Goal: Task Accomplishment & Management: Complete application form

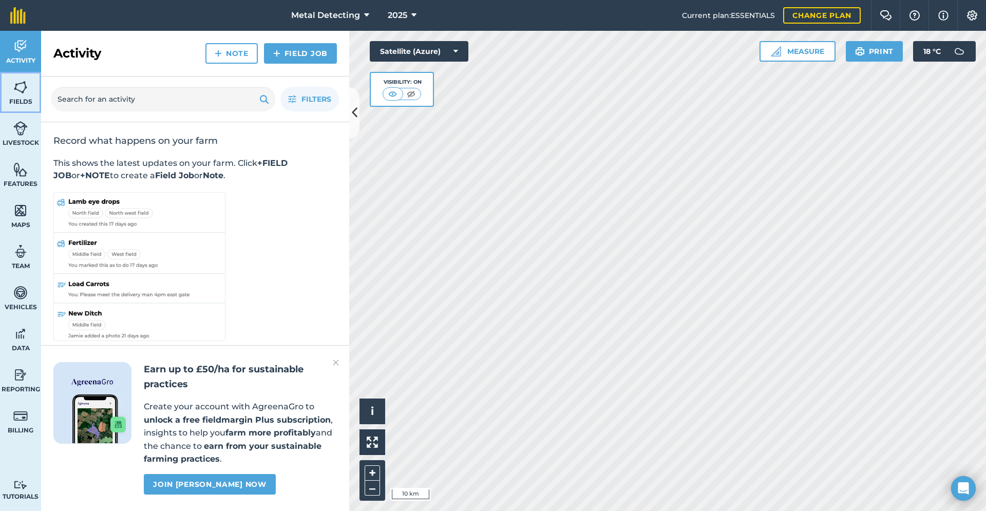
click at [21, 82] on img at bounding box center [20, 87] width 14 height 15
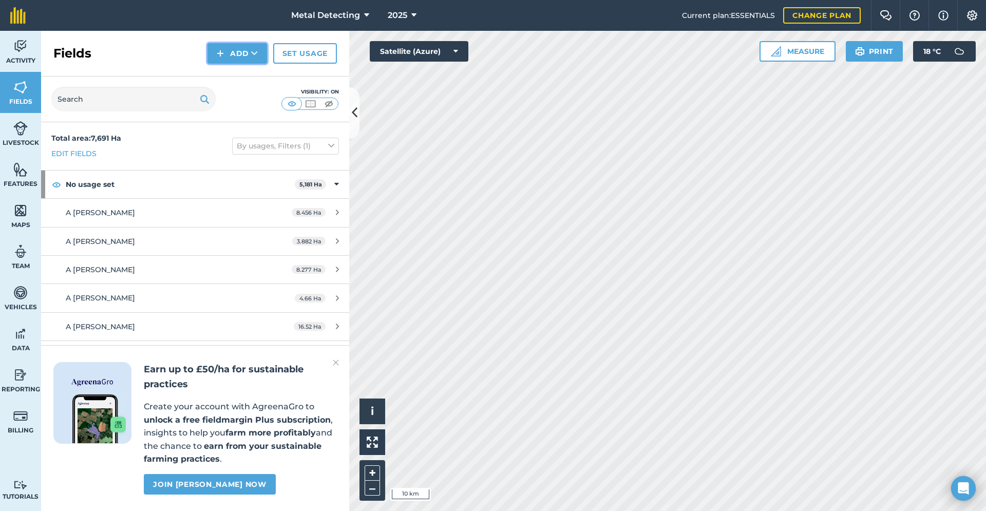
click at [227, 55] on button "Add" at bounding box center [237, 53] width 60 height 21
click at [230, 76] on link "Draw" at bounding box center [237, 76] width 56 height 23
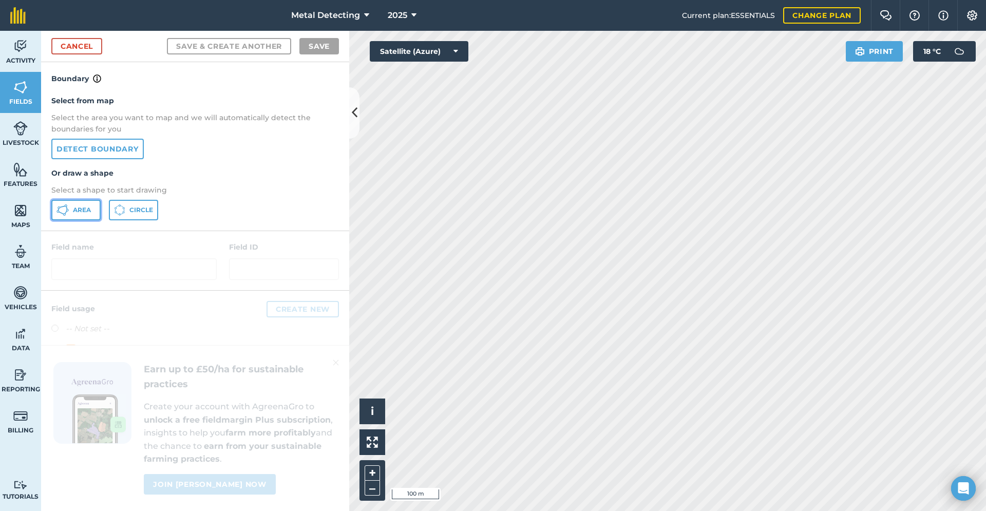
click at [78, 213] on span "Area" at bounding box center [82, 210] width 18 height 8
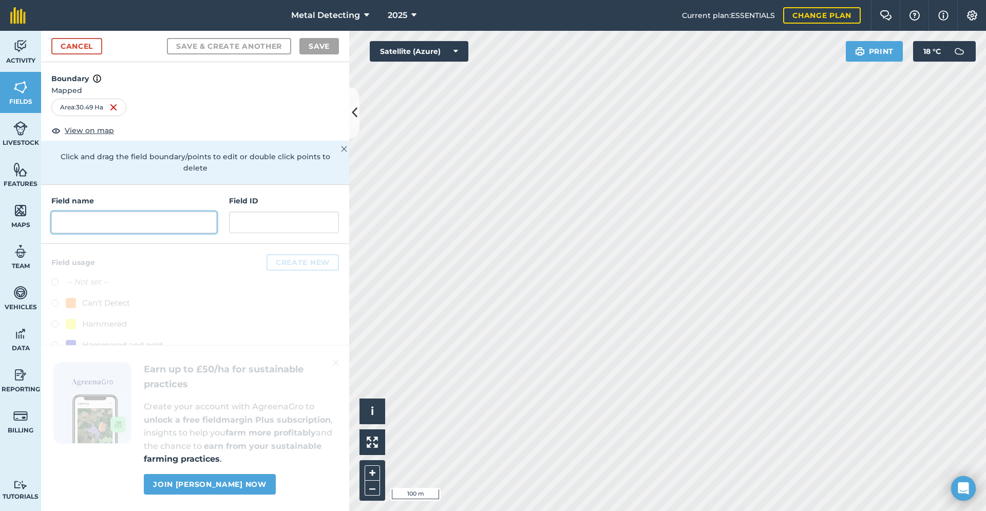
click at [89, 212] on input "text" at bounding box center [133, 223] width 165 height 22
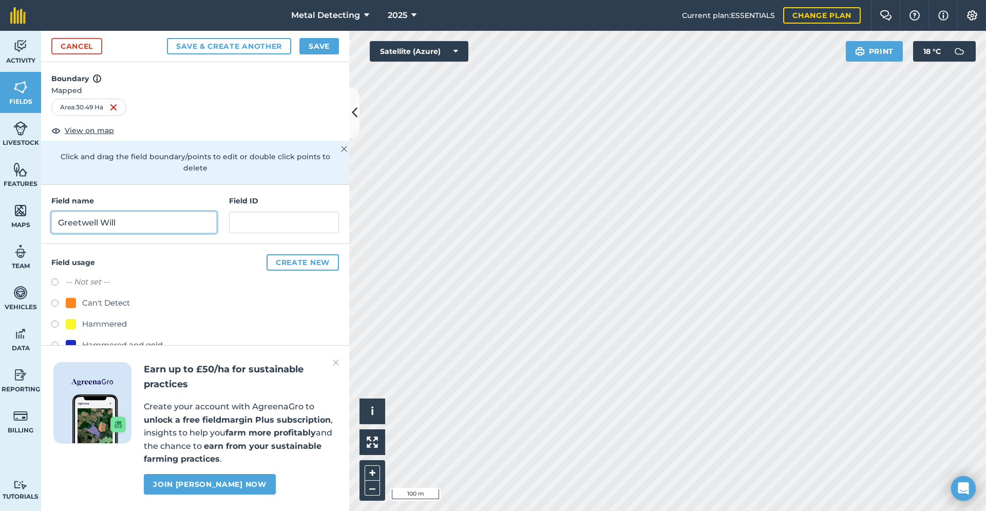
type input "Greetwell Will"
click at [338, 362] on img at bounding box center [336, 362] width 6 height 12
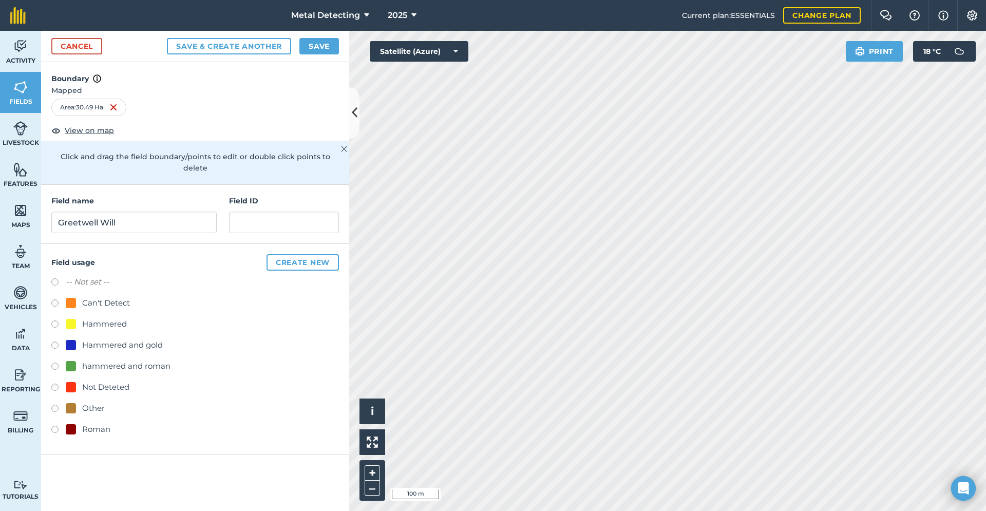
click at [53, 383] on label at bounding box center [58, 388] width 14 height 10
radio input "true"
click at [320, 38] on button "Save" at bounding box center [319, 46] width 40 height 16
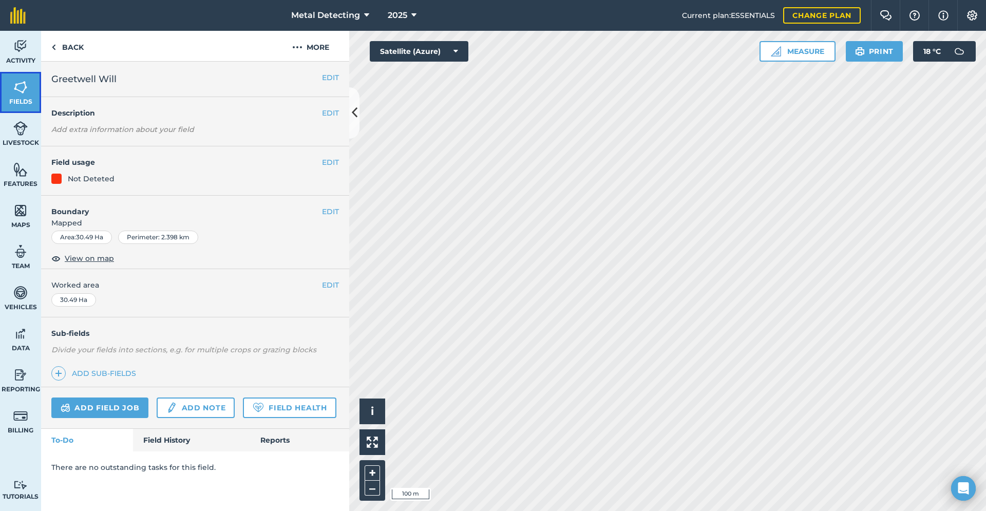
click at [19, 83] on img at bounding box center [20, 87] width 14 height 15
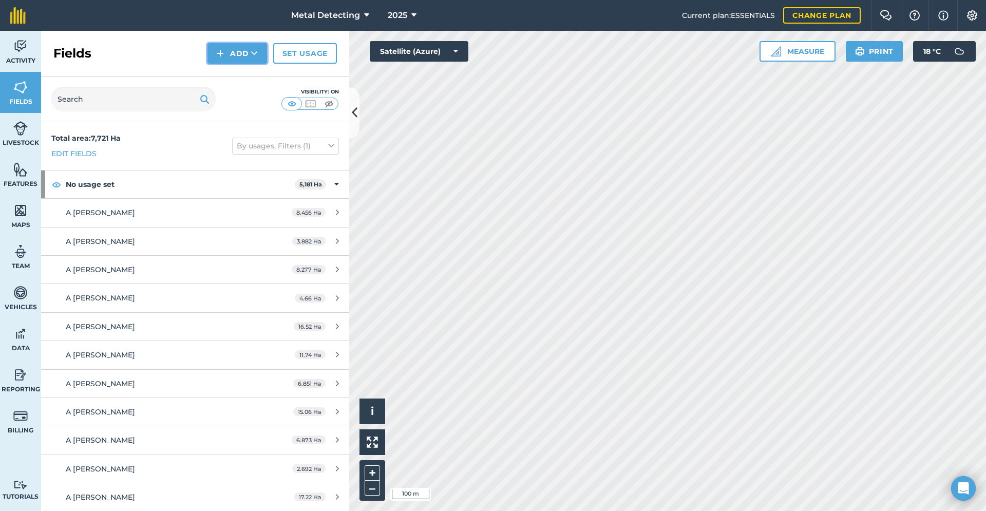
click at [228, 48] on button "Add" at bounding box center [237, 53] width 60 height 21
click at [238, 82] on link "Draw" at bounding box center [237, 76] width 56 height 23
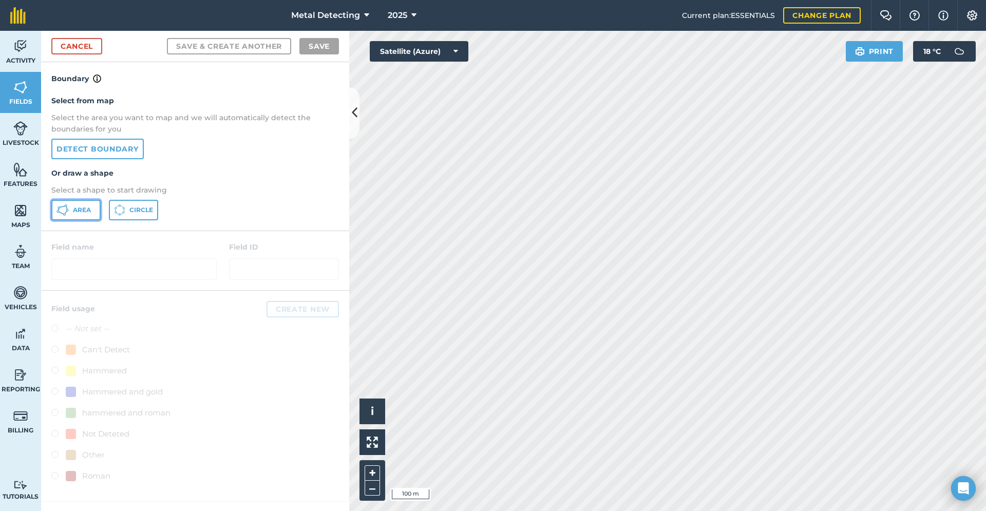
click at [84, 206] on span "Area" at bounding box center [82, 210] width 18 height 8
click at [877, 48] on button "Print" at bounding box center [874, 51] width 57 height 21
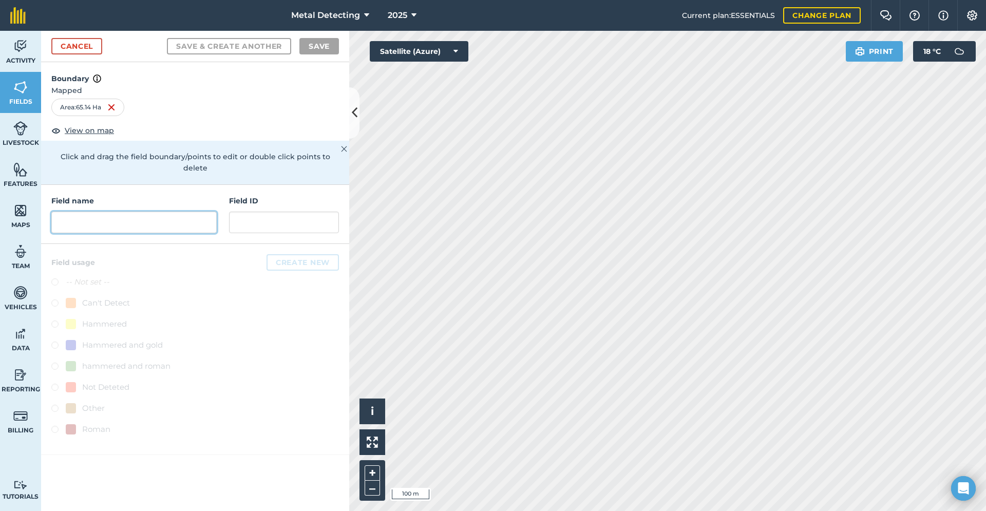
click at [127, 212] on input "text" at bounding box center [133, 223] width 165 height 22
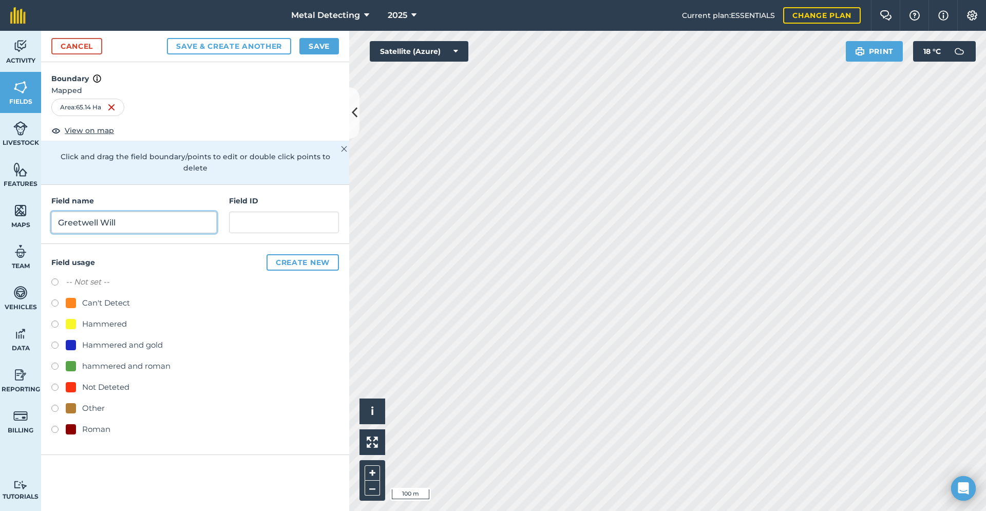
type input "Greetwell Will"
click at [54, 383] on label at bounding box center [58, 388] width 14 height 10
radio input "true"
click at [315, 43] on button "Save" at bounding box center [319, 46] width 40 height 16
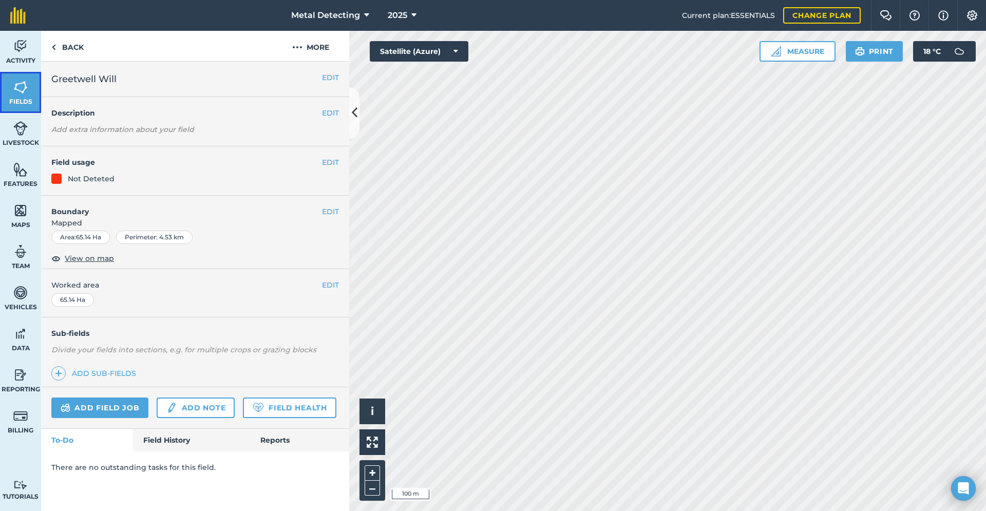
click at [18, 84] on img at bounding box center [20, 87] width 14 height 15
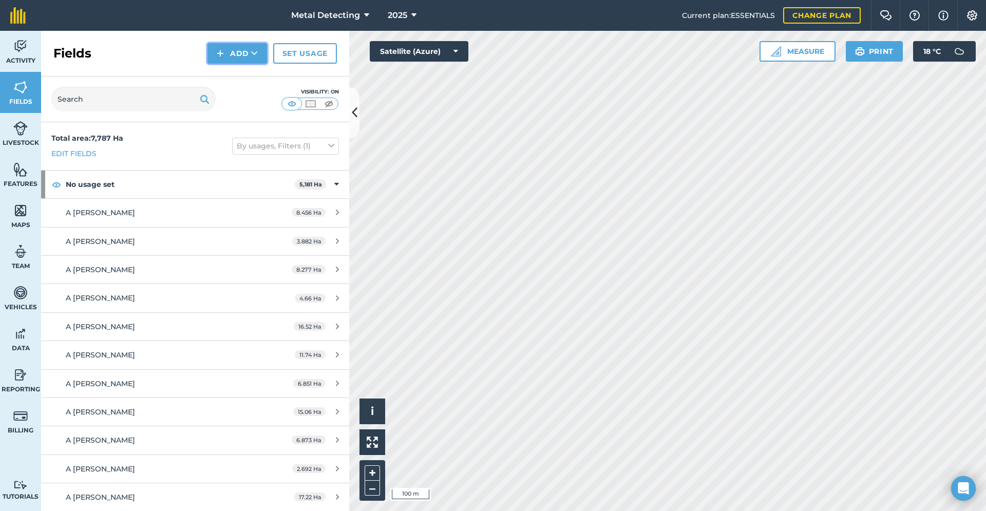
click at [227, 58] on button "Add" at bounding box center [237, 53] width 60 height 21
click at [231, 77] on link "Draw" at bounding box center [237, 76] width 56 height 23
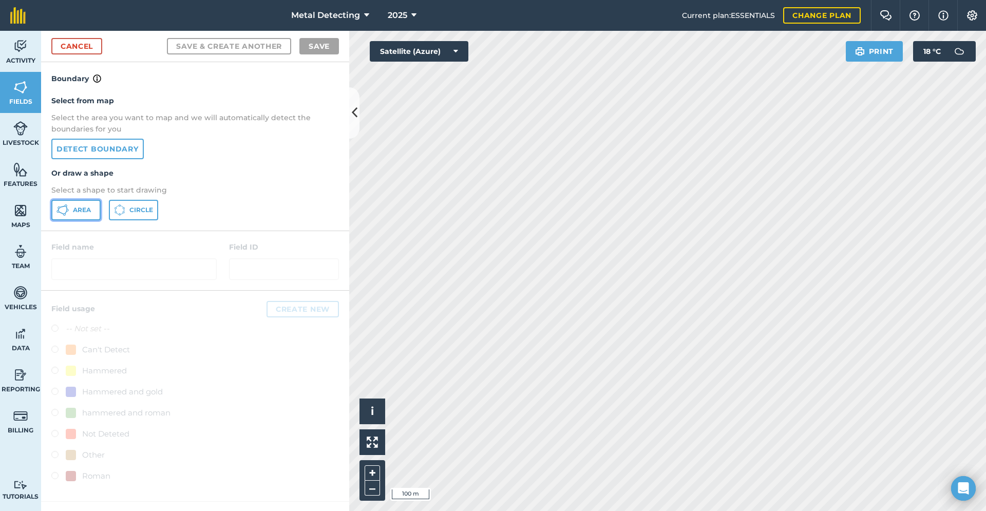
click at [77, 210] on span "Area" at bounding box center [82, 210] width 18 height 8
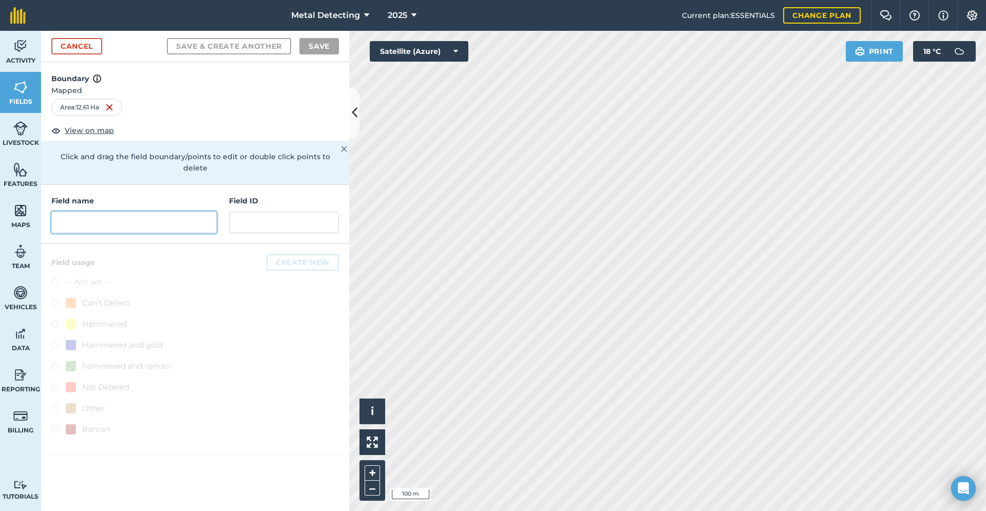
click at [103, 212] on input "text" at bounding box center [133, 223] width 165 height 22
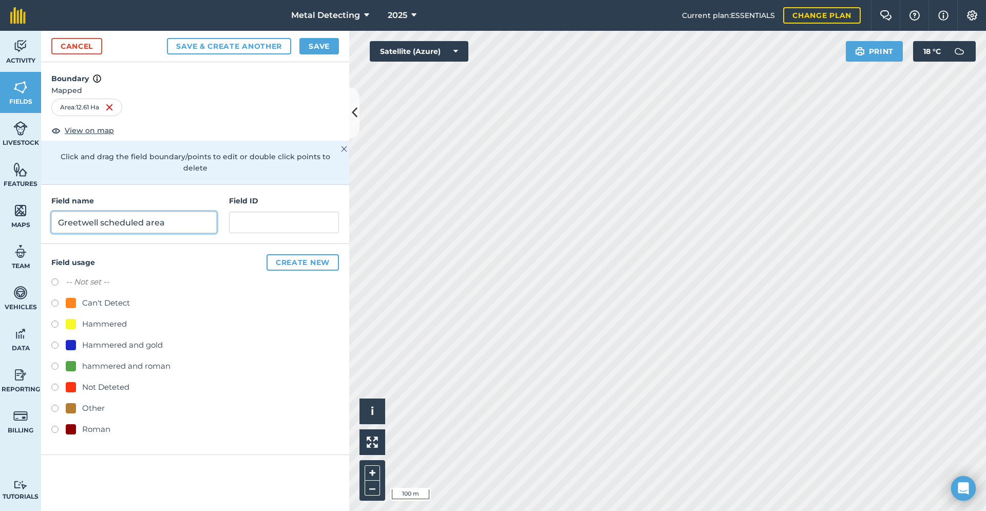
type input "Greetwell scheduled area"
click at [56, 299] on label at bounding box center [58, 304] width 14 height 10
radio input "true"
click at [311, 47] on button "Save" at bounding box center [319, 46] width 40 height 16
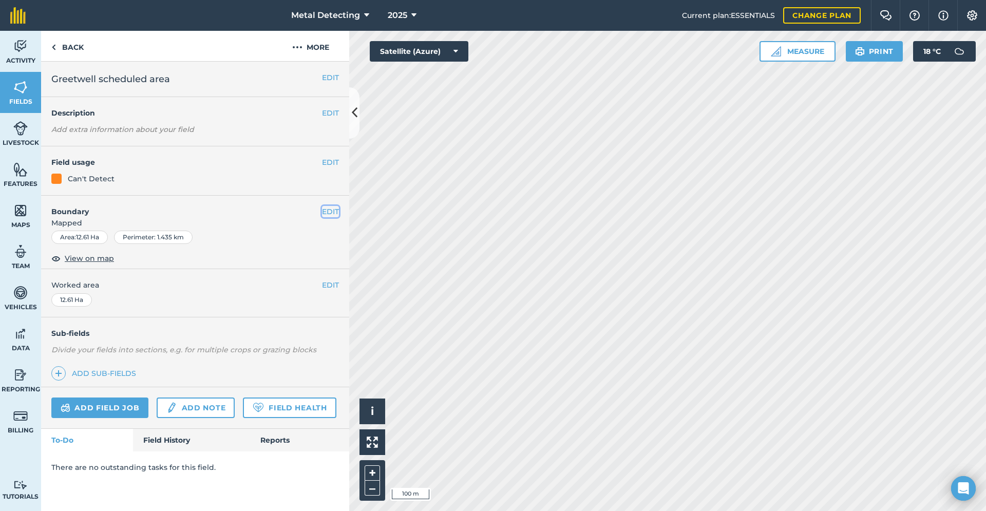
click at [334, 208] on button "EDIT" at bounding box center [330, 211] width 17 height 11
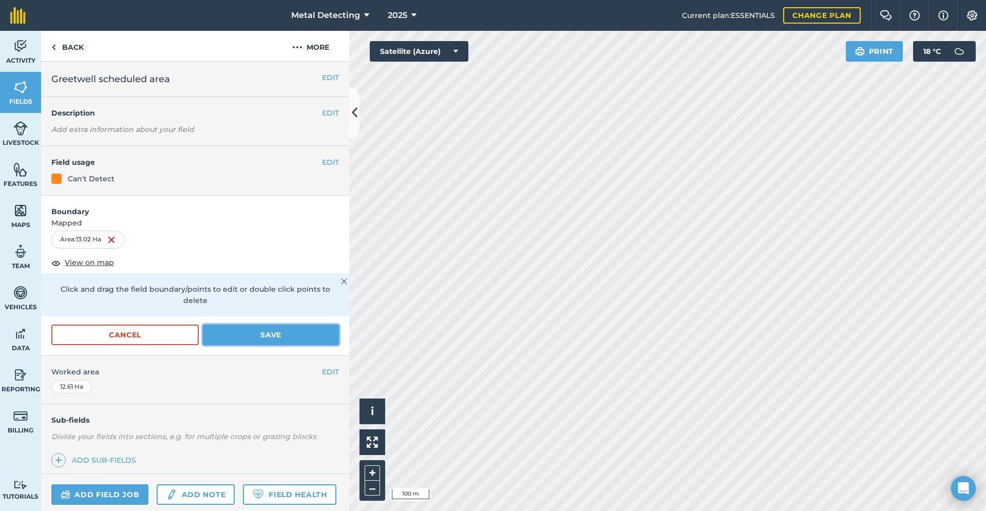
click at [281, 337] on button "Save" at bounding box center [271, 334] width 136 height 21
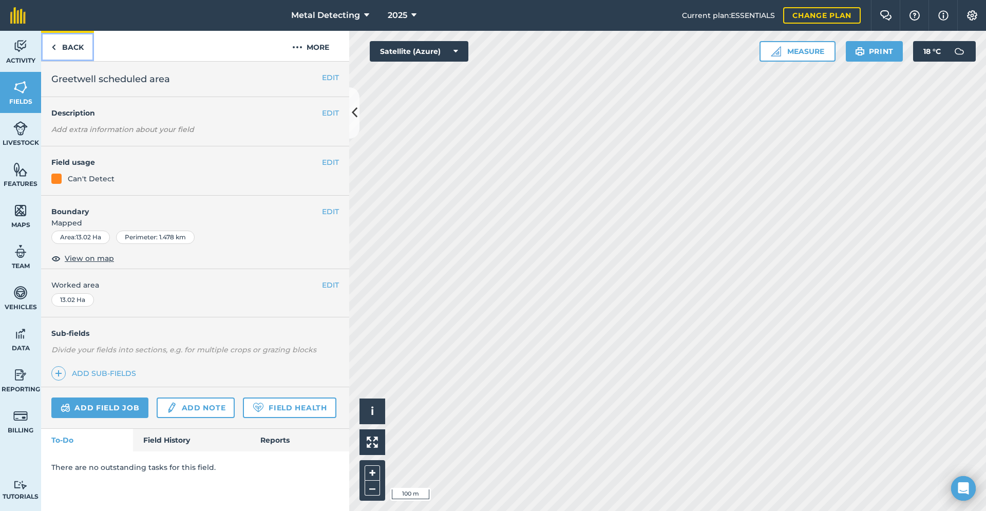
click at [49, 42] on link "Back" at bounding box center [67, 46] width 53 height 30
click at [324, 213] on button "EDIT" at bounding box center [330, 211] width 17 height 11
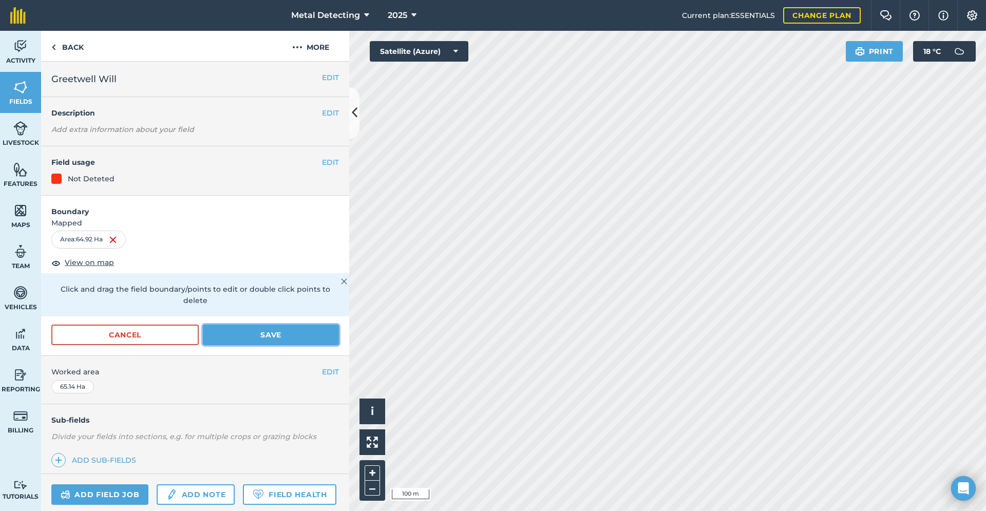
click at [271, 340] on button "Save" at bounding box center [271, 334] width 136 height 21
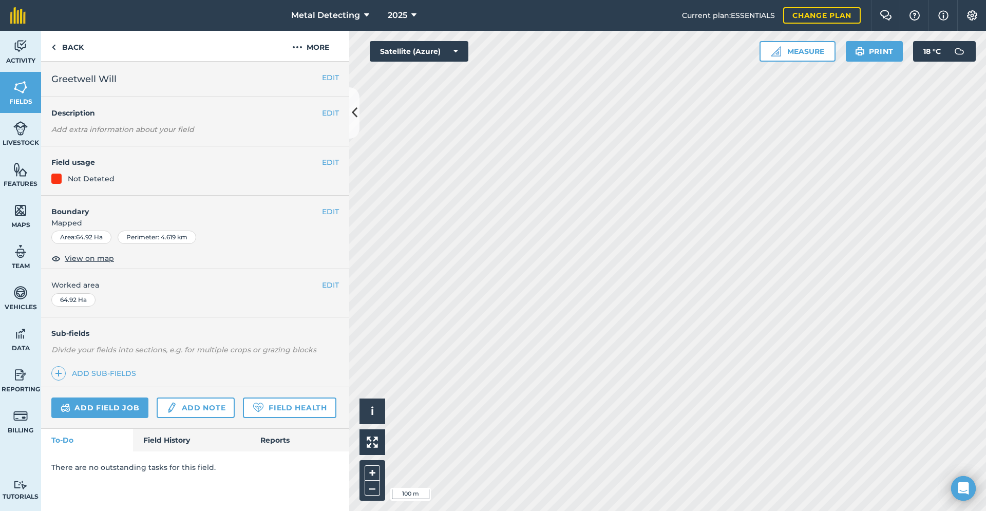
click at [203, 295] on div "EDIT Worked area 64.92 Ha" at bounding box center [195, 293] width 308 height 48
click at [49, 48] on link "Back" at bounding box center [67, 46] width 53 height 30
click at [327, 212] on button "EDIT" at bounding box center [330, 211] width 17 height 11
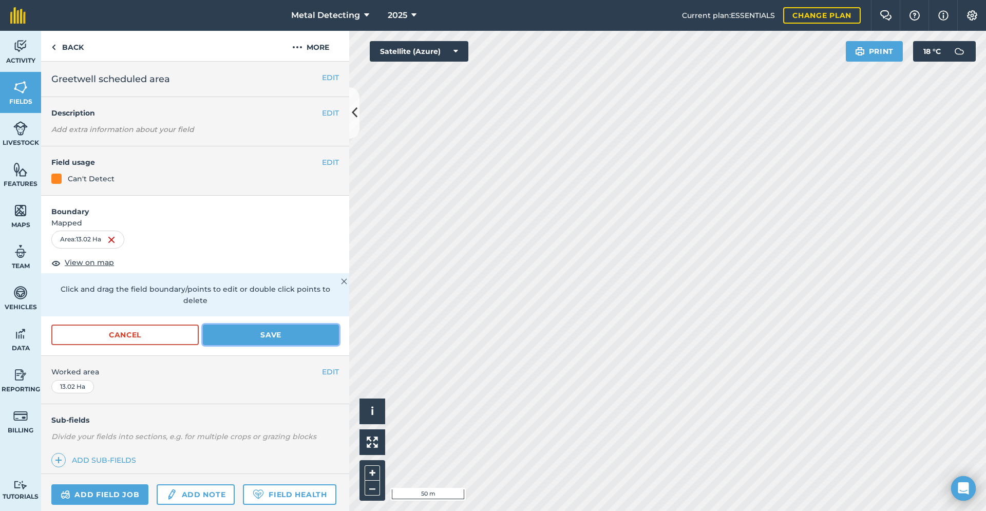
click at [234, 342] on button "Save" at bounding box center [271, 334] width 136 height 21
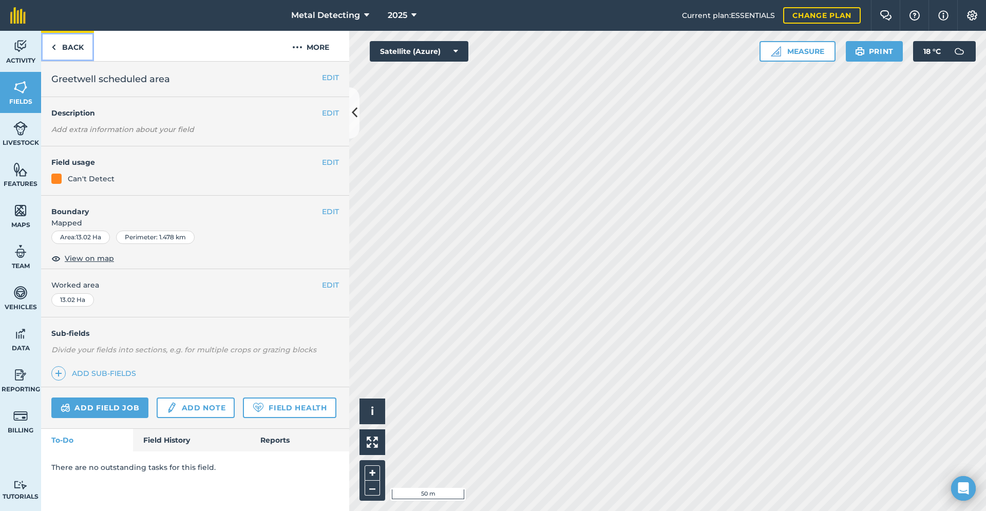
click at [65, 45] on link "Back" at bounding box center [67, 46] width 53 height 30
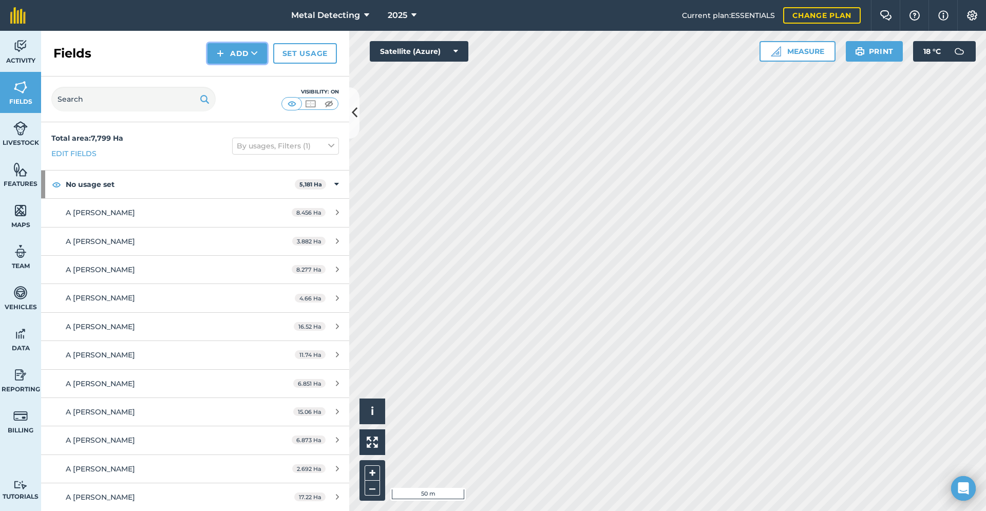
click at [235, 51] on button "Add" at bounding box center [237, 53] width 60 height 21
click at [241, 76] on link "Draw" at bounding box center [237, 76] width 56 height 23
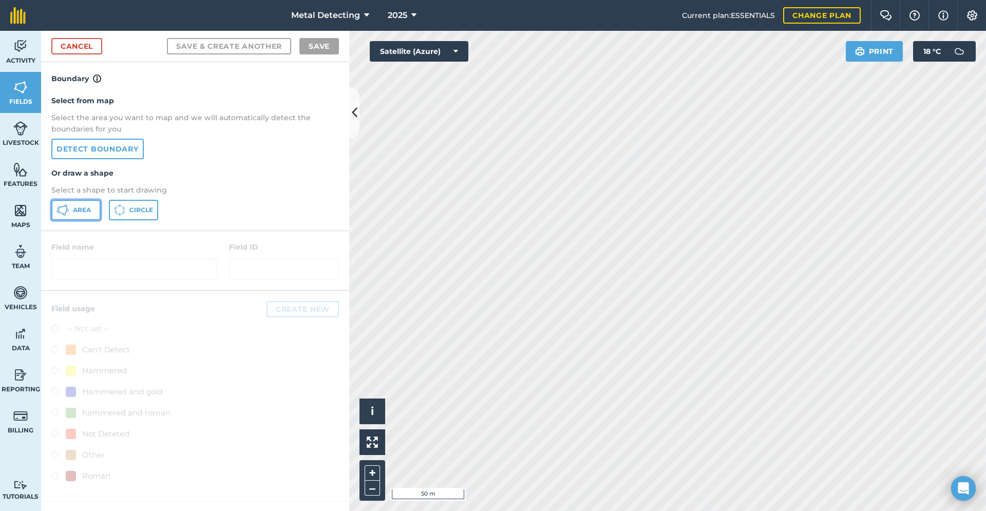
click at [75, 216] on button "Area" at bounding box center [75, 210] width 49 height 21
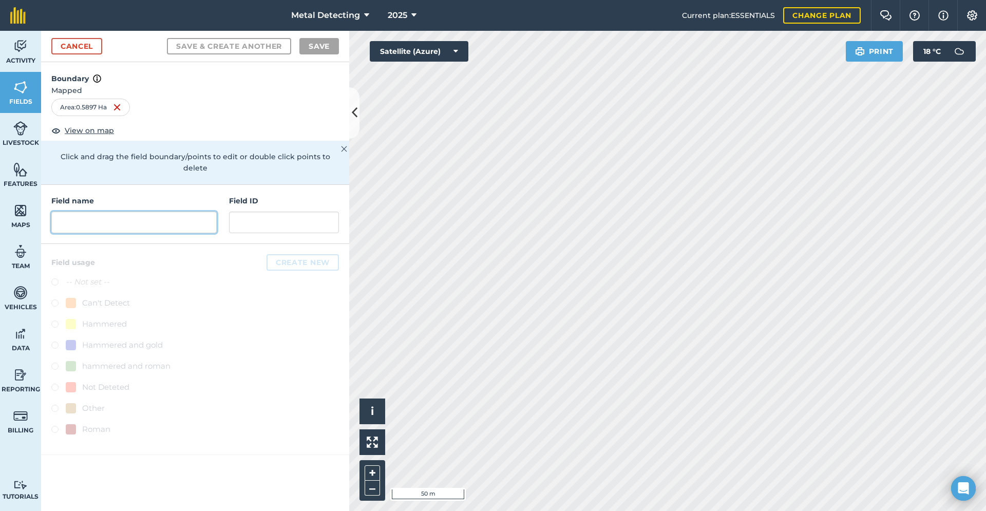
click at [114, 215] on input "text" at bounding box center [133, 223] width 165 height 22
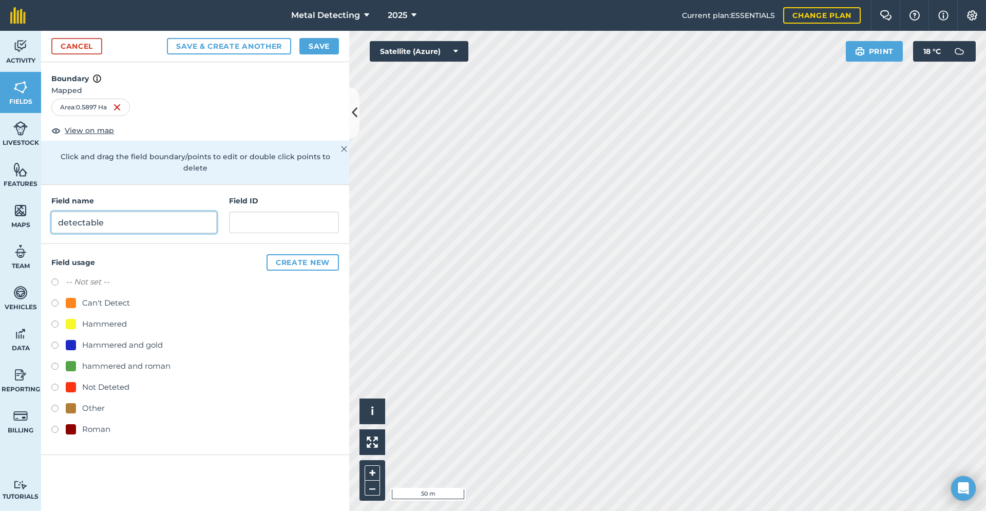
type input "detectable"
click at [54, 383] on label at bounding box center [58, 388] width 14 height 10
radio input "true"
click at [320, 40] on button "Save" at bounding box center [319, 46] width 40 height 16
